Goal: Navigation & Orientation: Find specific page/section

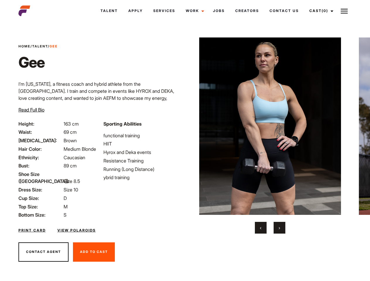
click at [320, 11] on link "Cast (0)" at bounding box center [320, 11] width 33 height 16
click at [344, 11] on img at bounding box center [344, 11] width 7 height 7
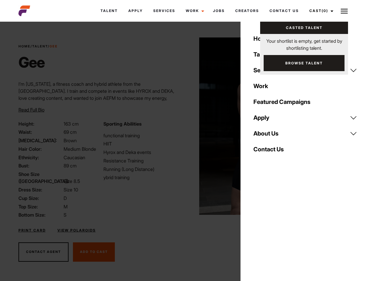
click at [270, 136] on img at bounding box center [270, 127] width 142 height 178
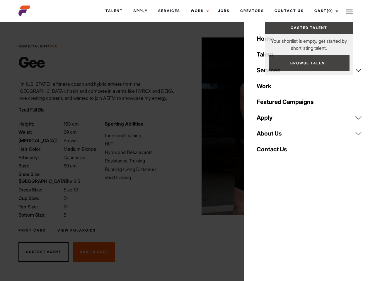
click at [185, 126] on div "Sporting Abilities functional training HIIT Hyrox and Deka events Resistance Tr…" at bounding box center [144, 169] width 86 height 98
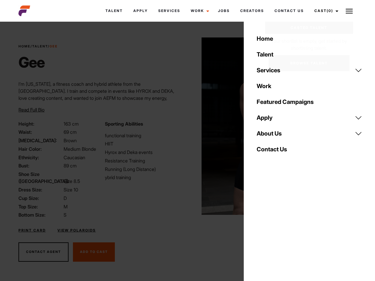
click at [261, 228] on div "Home Talent Services Talent Casting Photography Videography Creative Hair and M…" at bounding box center [309, 140] width 131 height 281
click at [280, 228] on div "Home Talent Services Talent Casting Photography Videography Creative Hair and M…" at bounding box center [309, 140] width 131 height 281
